Goal: Task Accomplishment & Management: Manage account settings

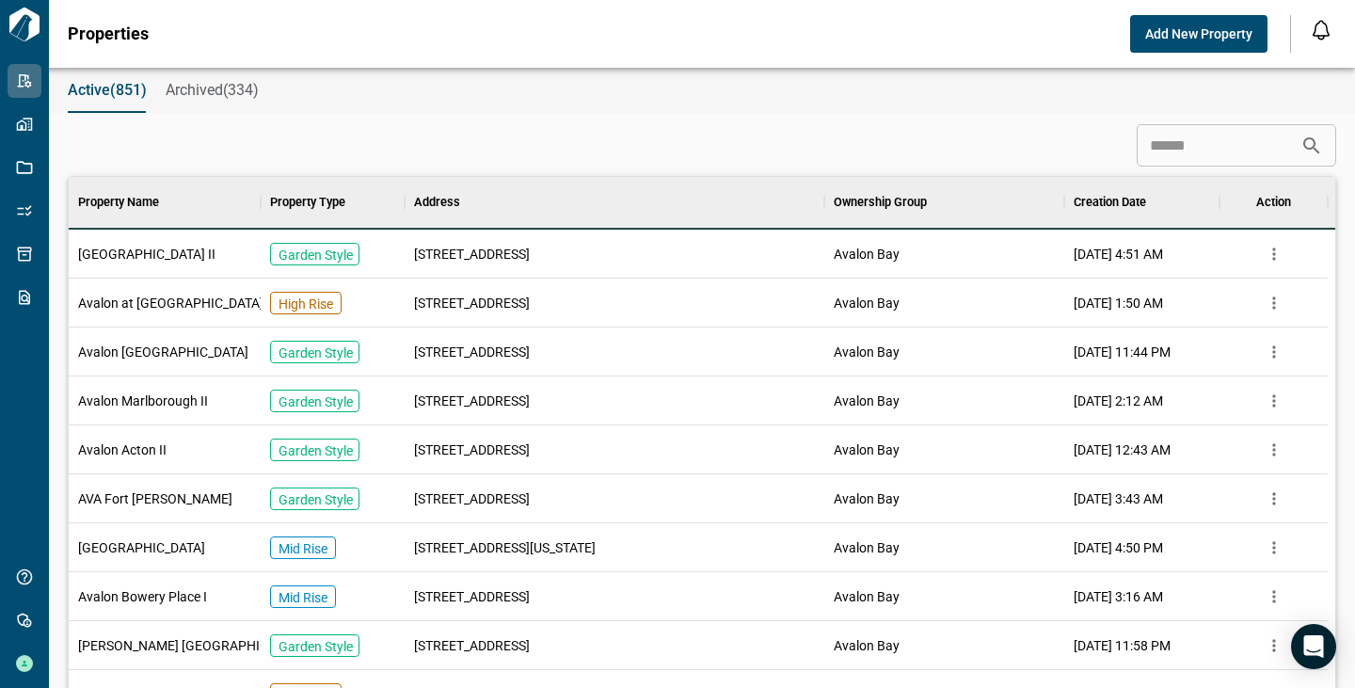
scroll to position [15, 8]
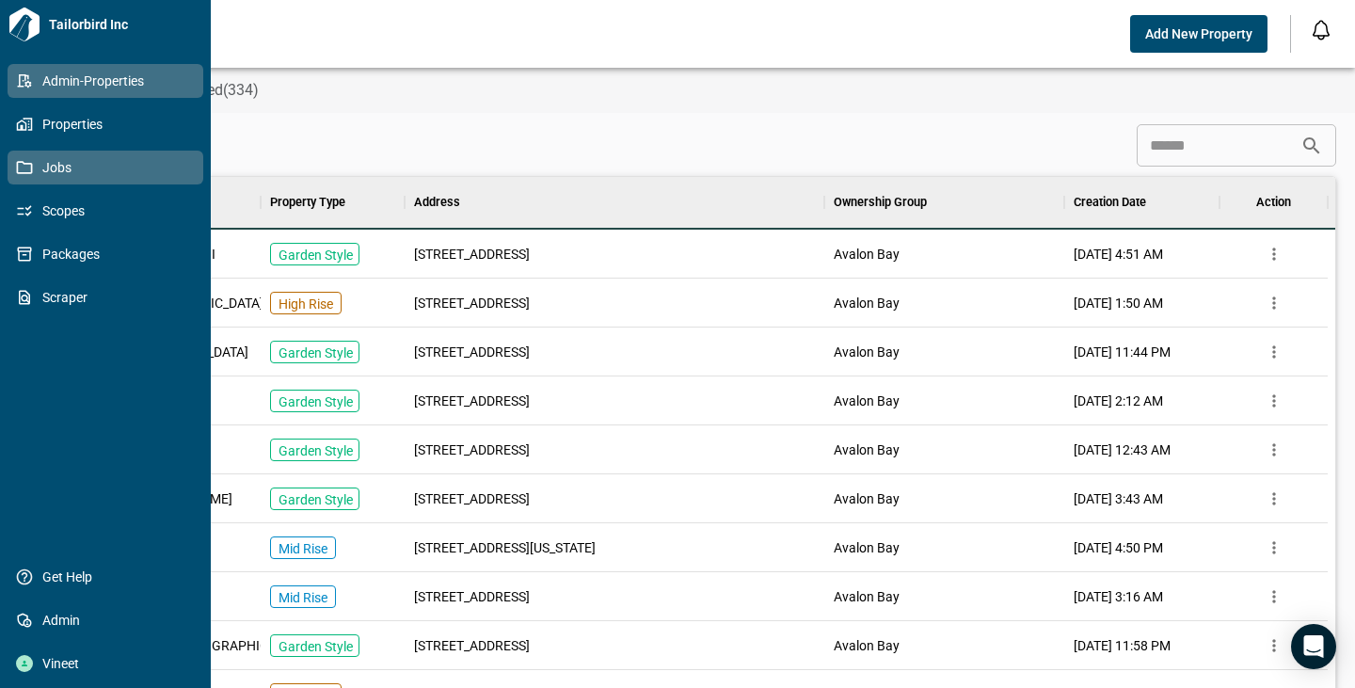
click at [66, 163] on span "Jobs" at bounding box center [109, 167] width 152 height 19
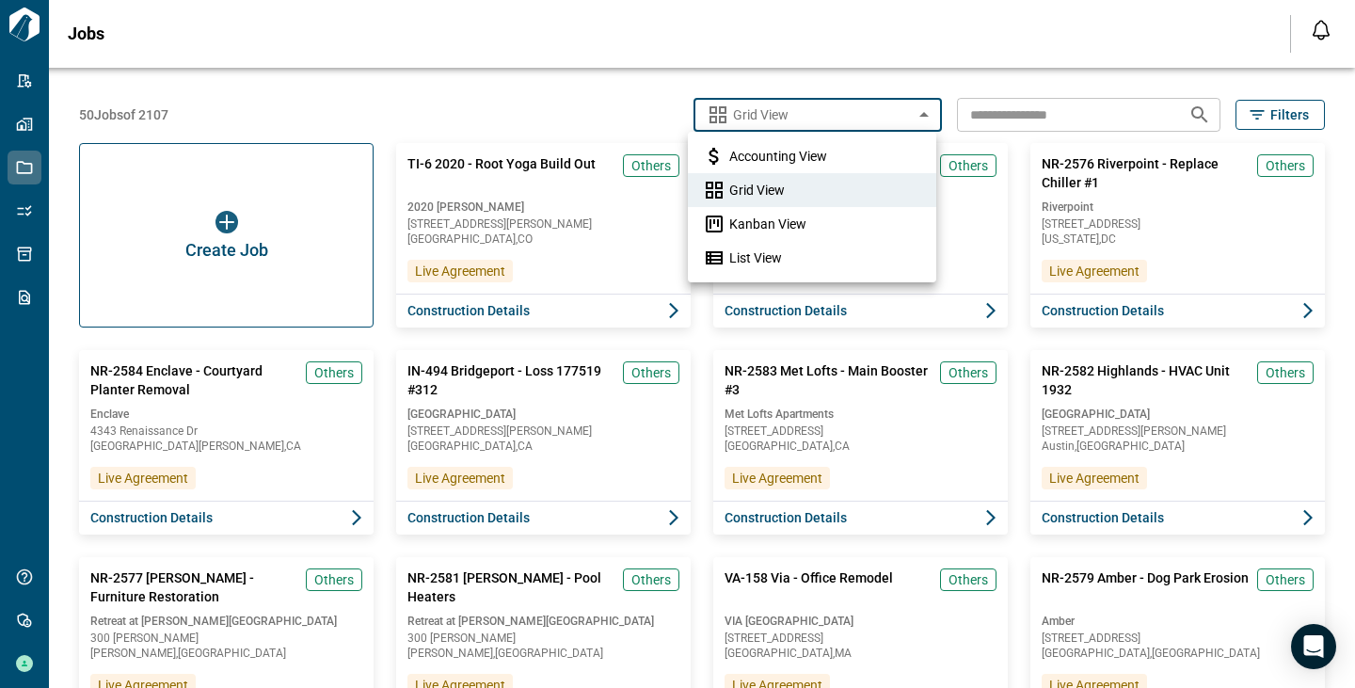
click at [840, 110] on body "Tailorbird Inc Admin-Properties Properties Jobs Scopes Packages Scraper Get Hel…" at bounding box center [677, 344] width 1355 height 688
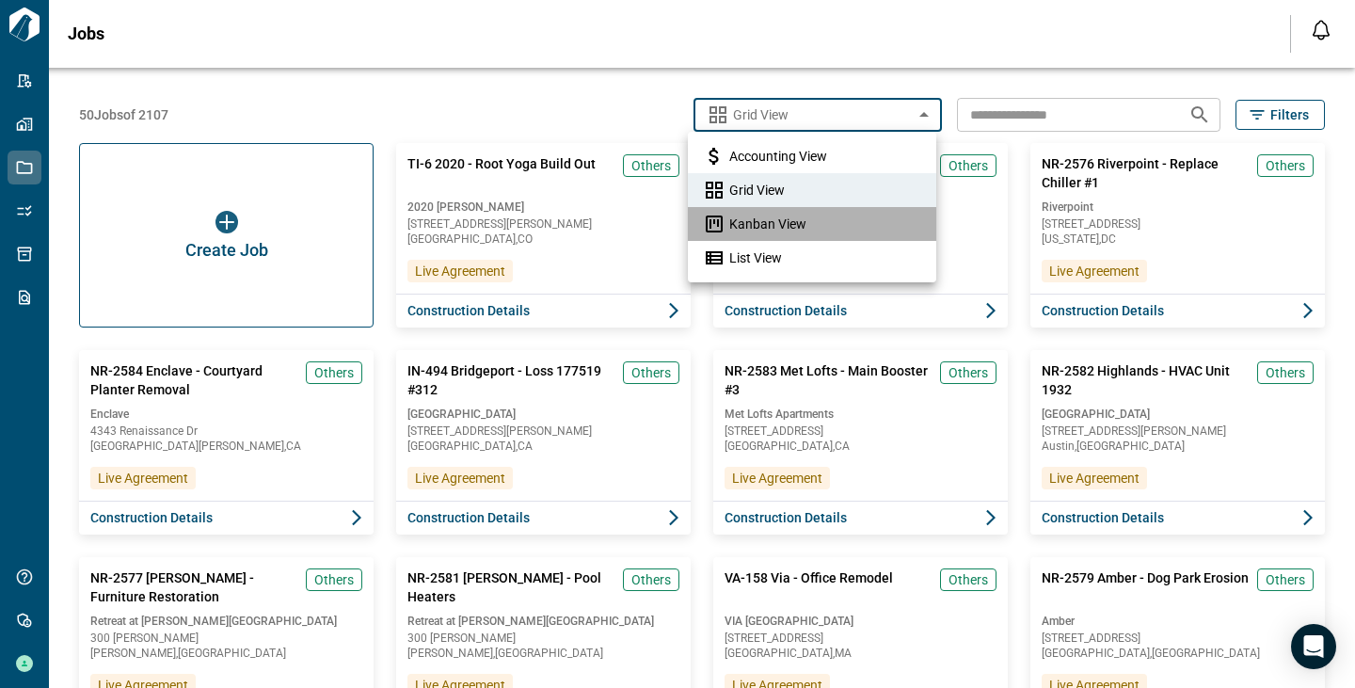
click at [792, 227] on span "Kanban View" at bounding box center [767, 224] width 77 height 19
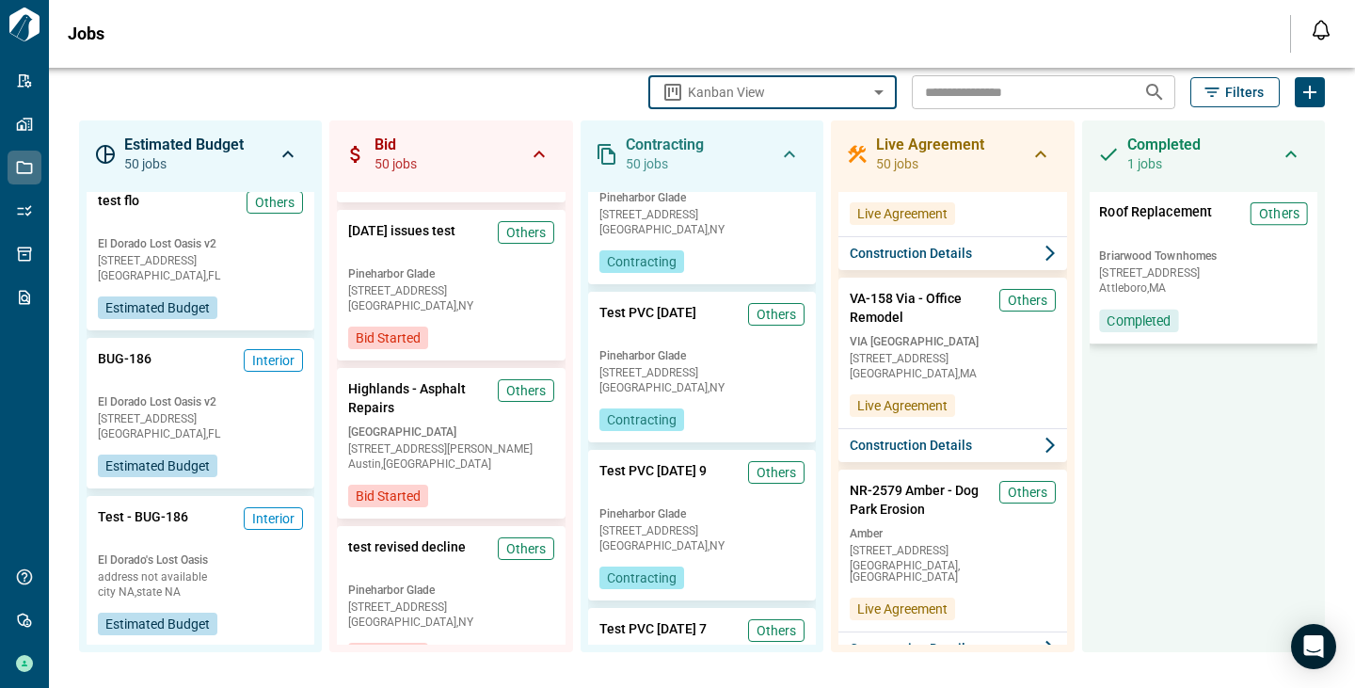
scroll to position [1721, 0]
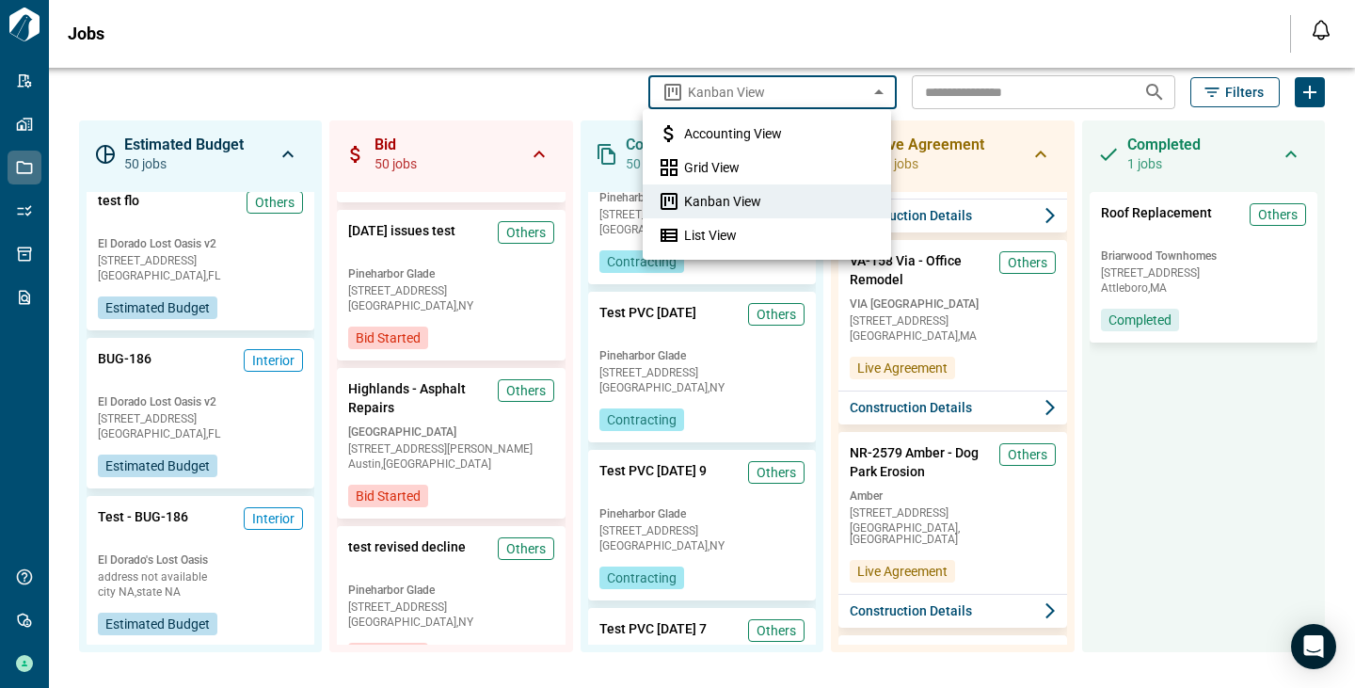
click at [835, 86] on body "**********" at bounding box center [677, 344] width 1355 height 688
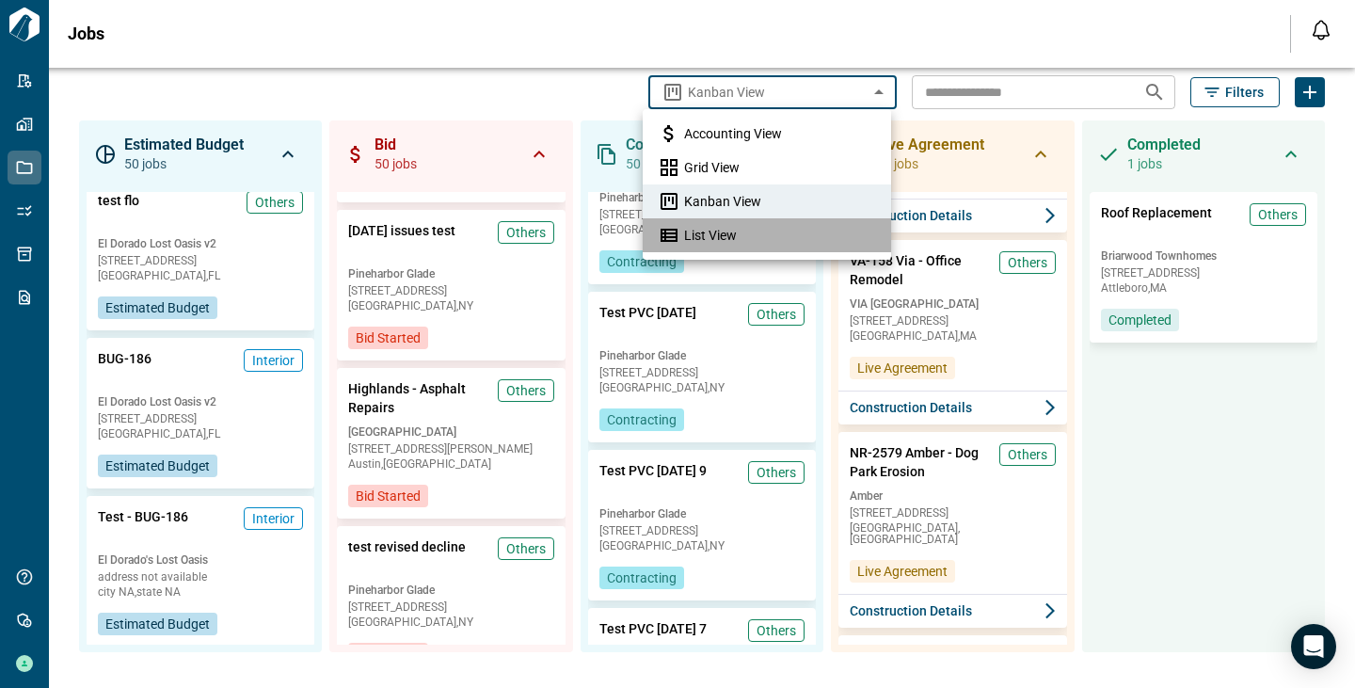
click at [723, 241] on span "List View" at bounding box center [710, 235] width 53 height 19
type input "*********"
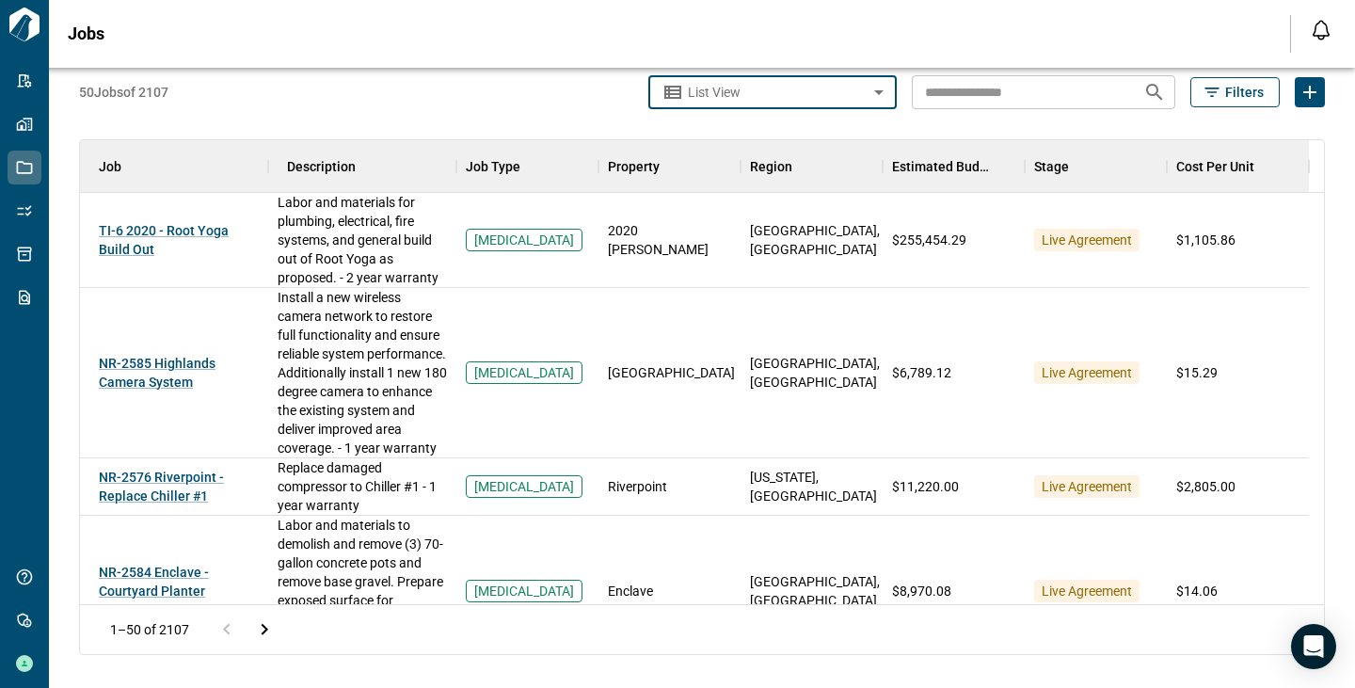
scroll to position [0, 0]
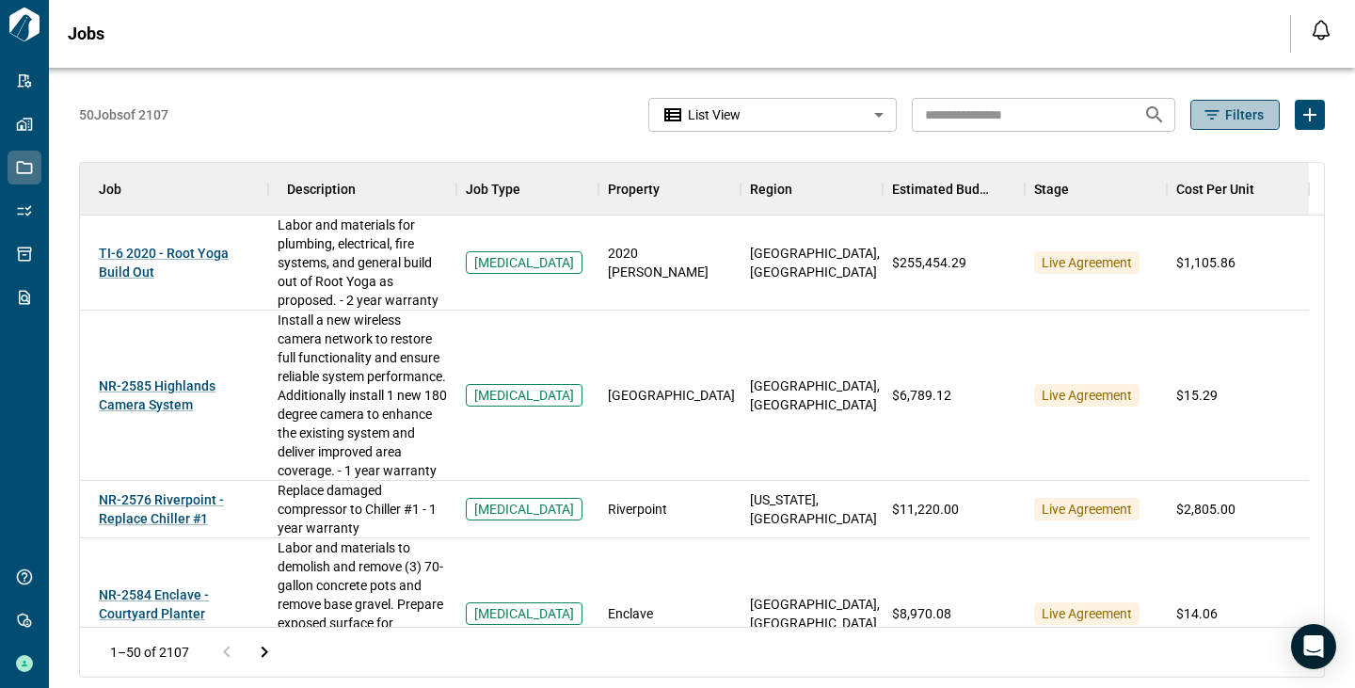
click at [1225, 115] on span "Filters" at bounding box center [1244, 114] width 39 height 19
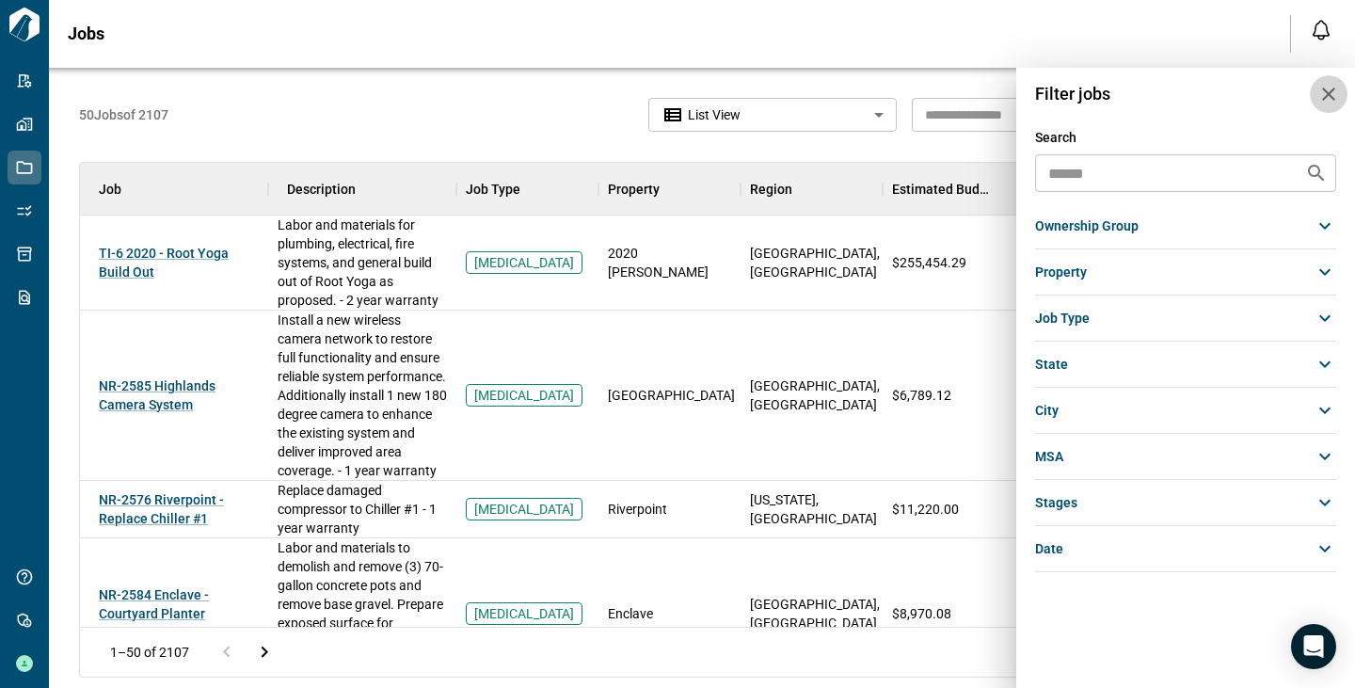
click at [1321, 96] on icon "button" at bounding box center [1329, 94] width 23 height 23
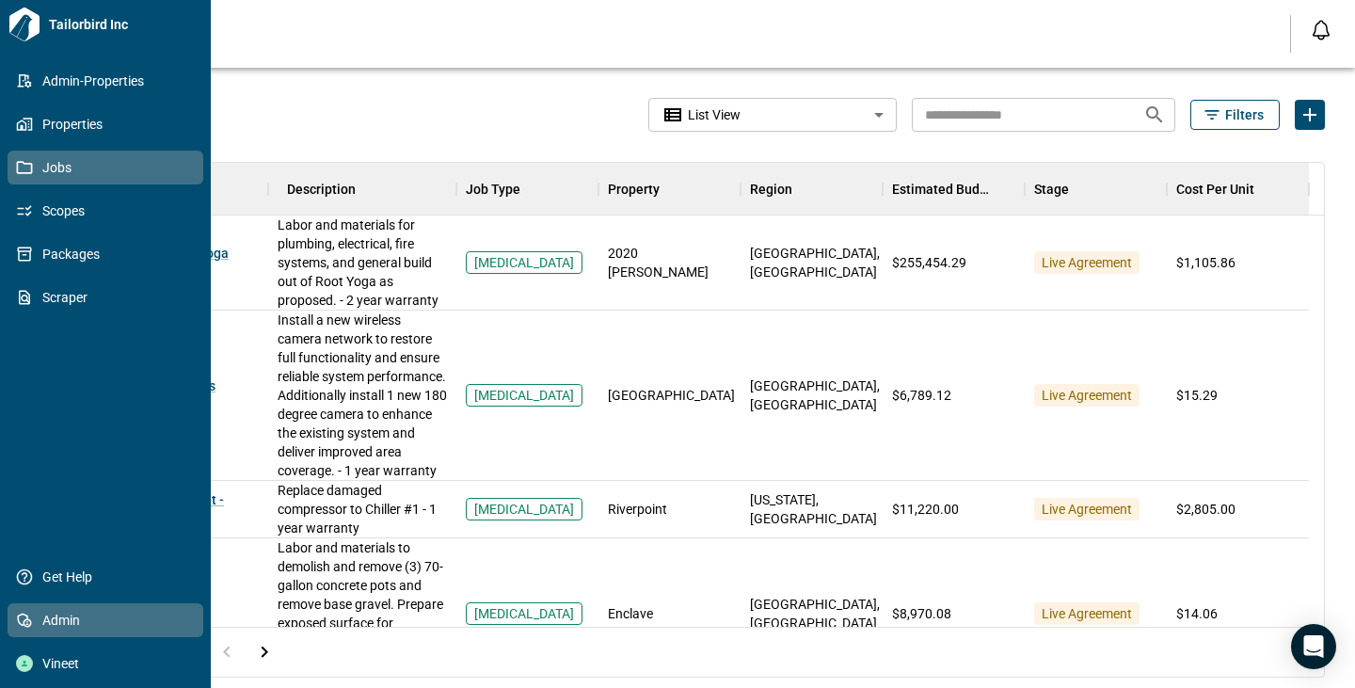
click at [74, 631] on link "Admin" at bounding box center [106, 620] width 196 height 34
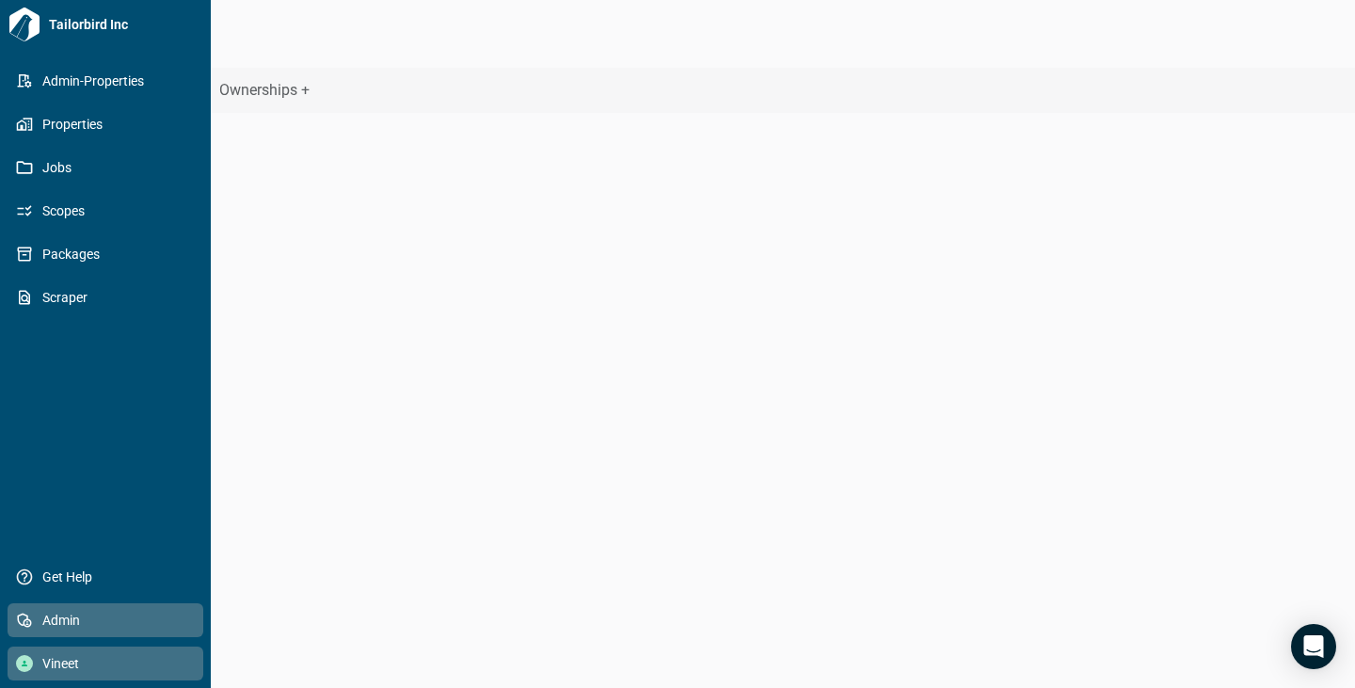
click at [68, 659] on span "Vineet" at bounding box center [109, 663] width 152 height 19
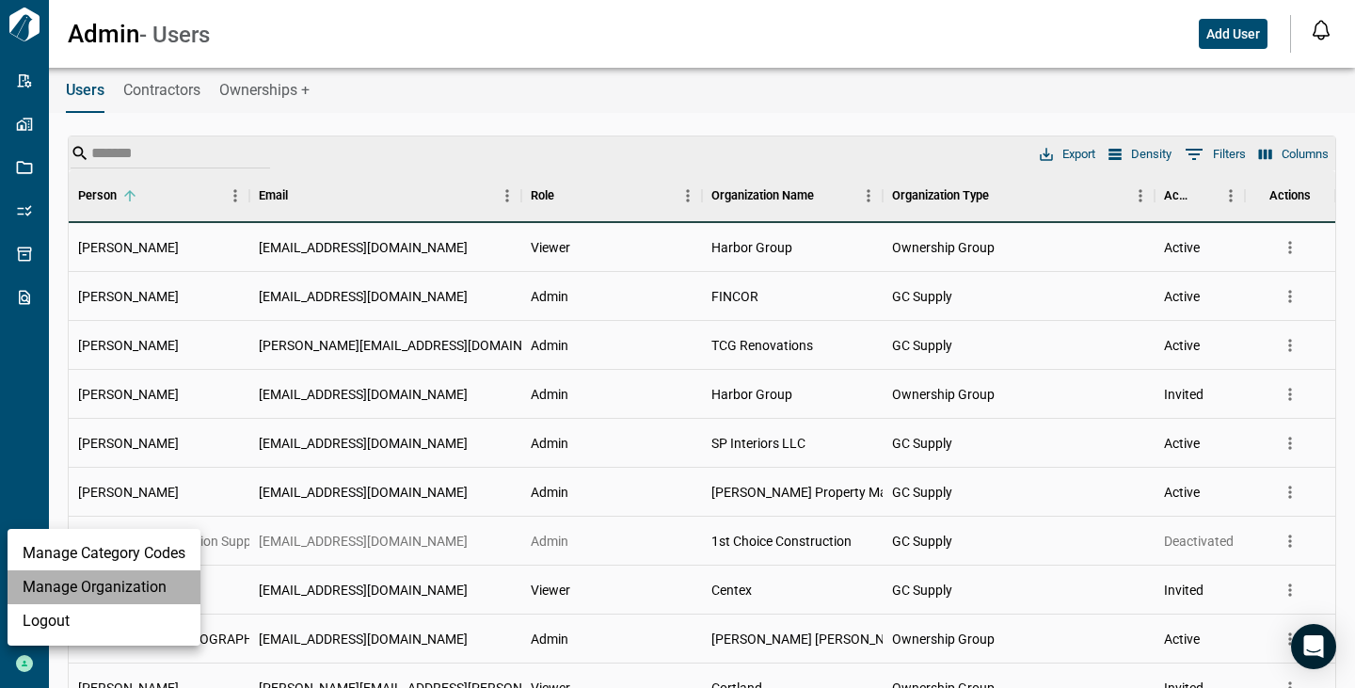
click at [79, 579] on li "Manage Organization" at bounding box center [104, 587] width 193 height 34
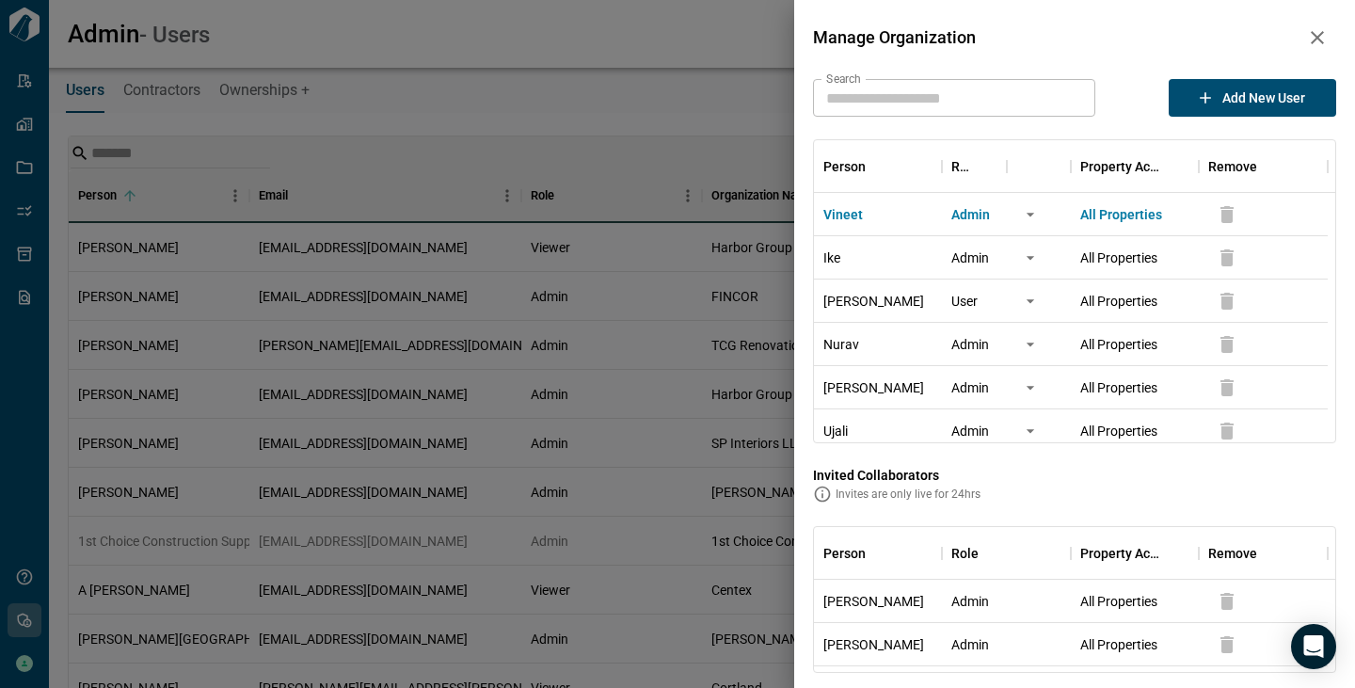
click at [926, 105] on input "Search" at bounding box center [954, 98] width 282 height 38
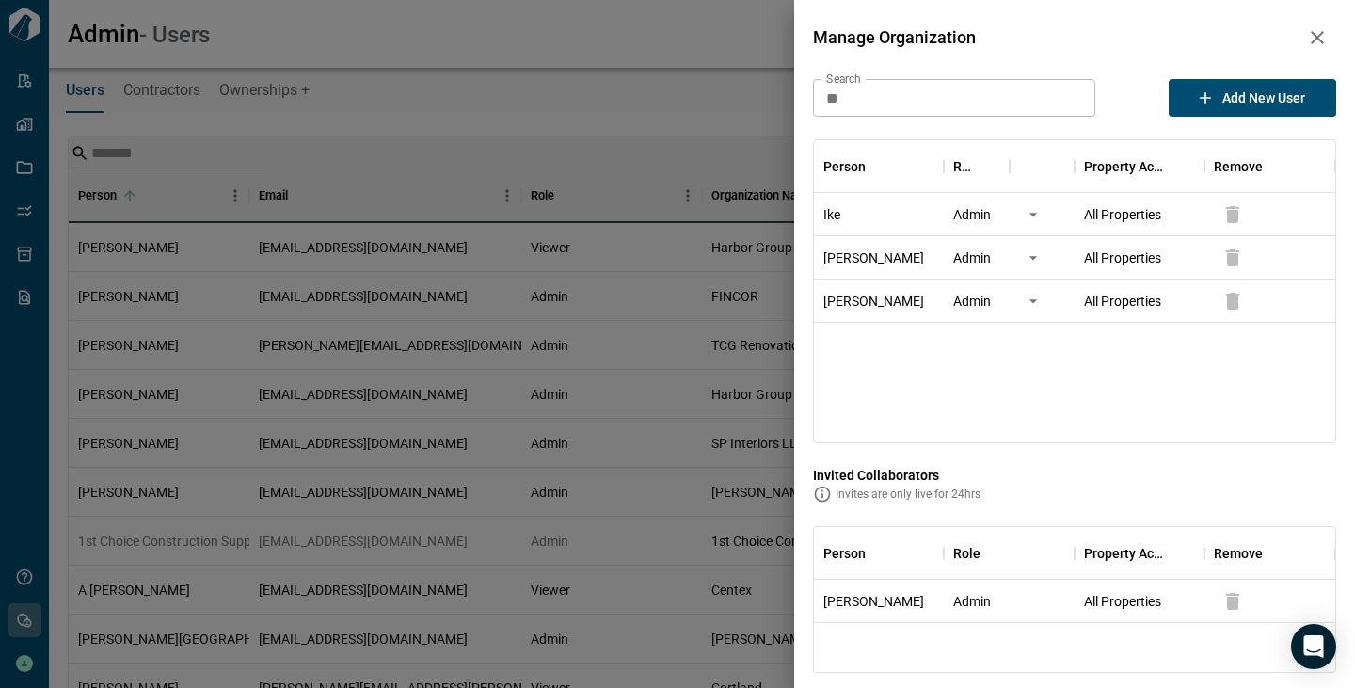
type input "*"
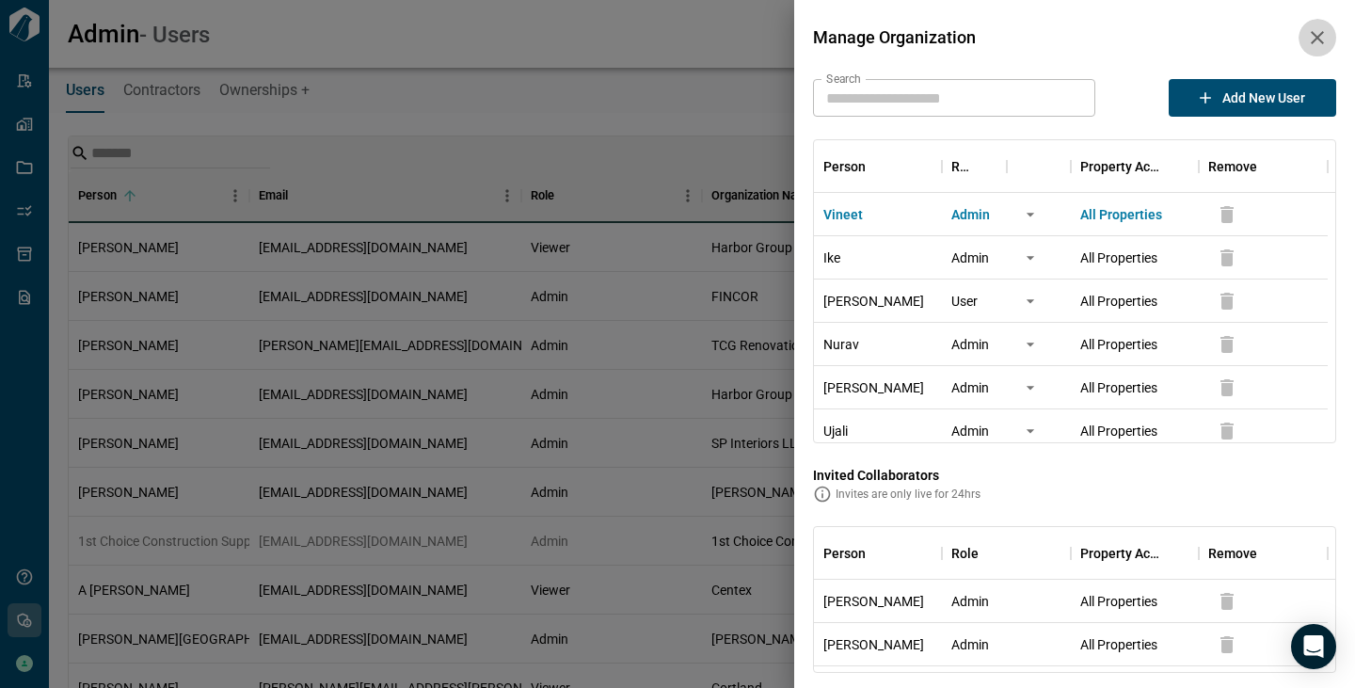
click at [1317, 39] on icon "button" at bounding box center [1317, 37] width 23 height 23
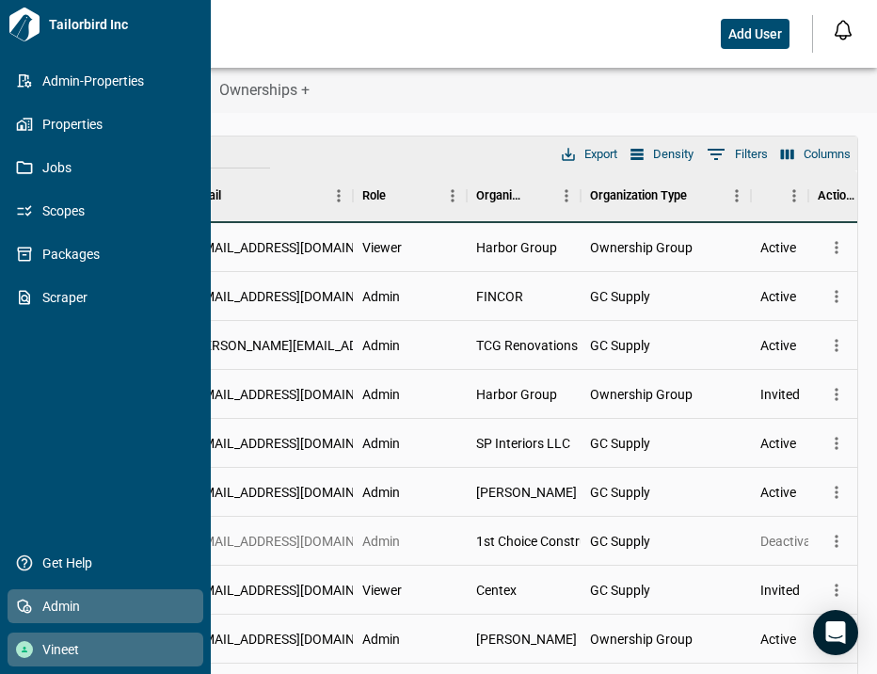
click at [79, 659] on span "Vineet" at bounding box center [109, 649] width 152 height 19
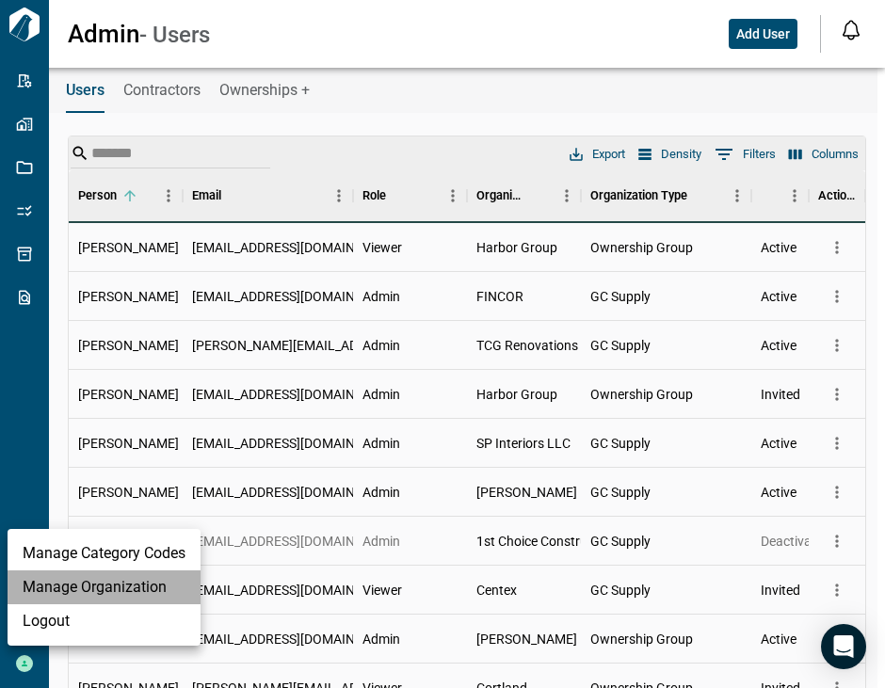
click at [72, 584] on li "Manage Organization" at bounding box center [104, 587] width 193 height 34
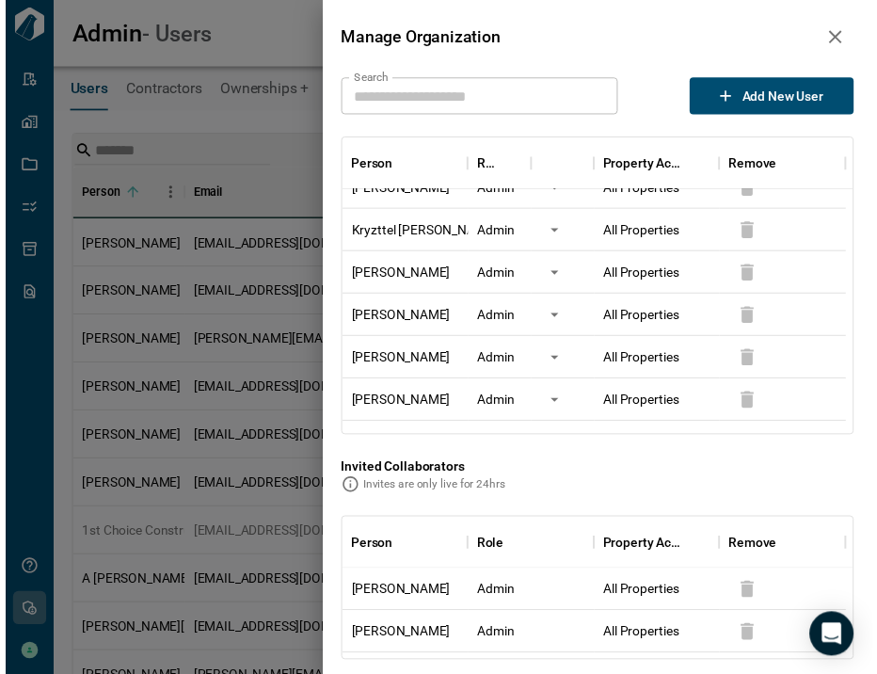
scroll to position [4328, 0]
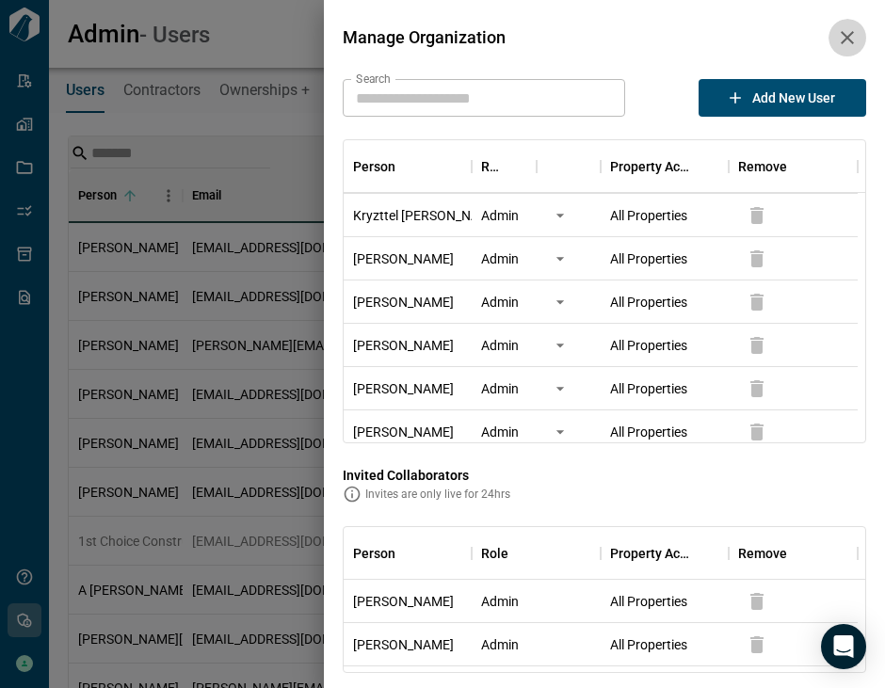
click at [836, 27] on icon "button" at bounding box center [847, 37] width 23 height 23
